Goal: Navigation & Orientation: Go to known website

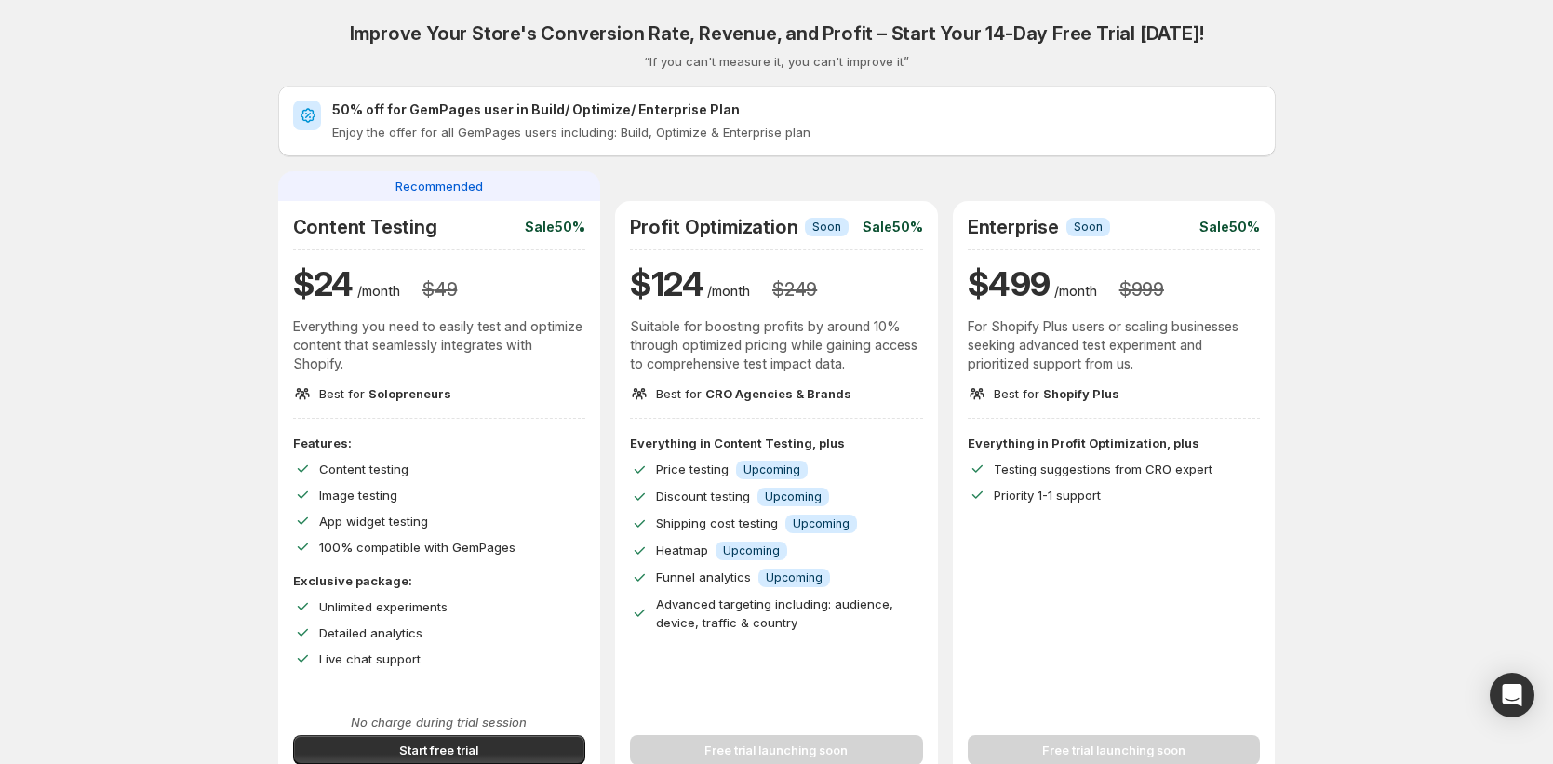
scroll to position [4, 0]
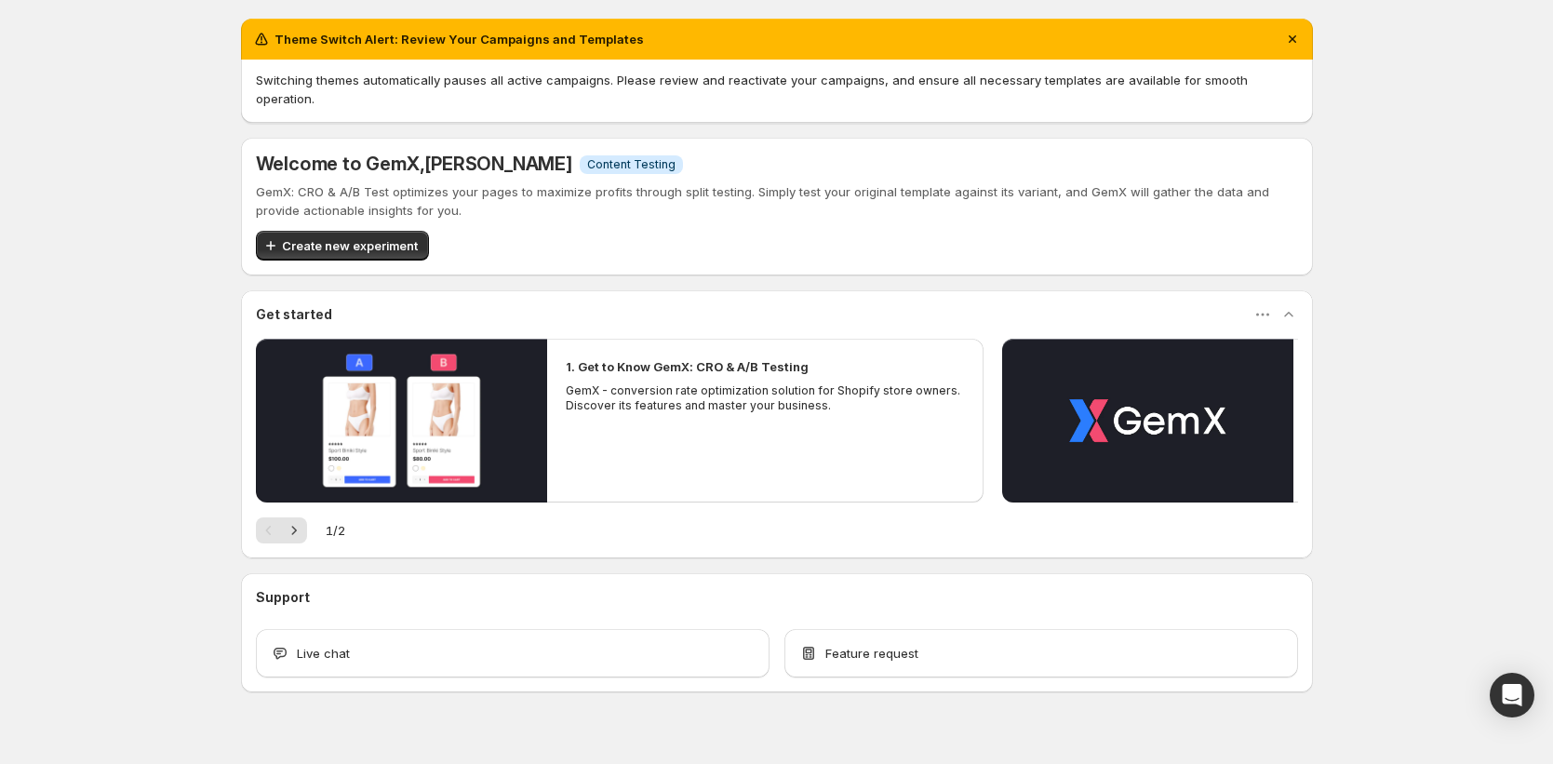
click at [1411, 404] on div "Theme Switch Alert: Review Your Campaigns and Templates Switching themes automa…" at bounding box center [776, 396] width 1553 height 793
